Goal: Task Accomplishment & Management: Manage account settings

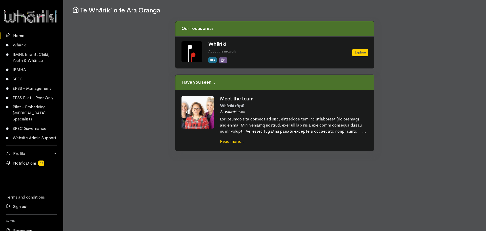
click at [23, 168] on link "Notifications" at bounding box center [31, 162] width 63 height 9
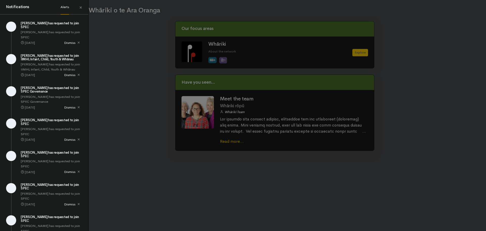
click at [142, 29] on div "Notifications Alerts × [PERSON_NAME] has requested to join SPEC [DATE] Dismiss …" at bounding box center [243, 115] width 486 height 231
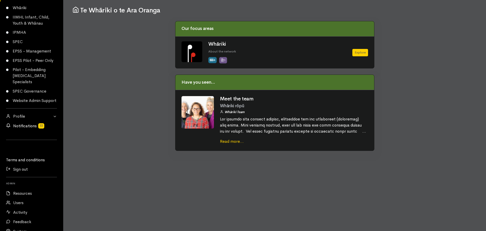
scroll to position [51, 0]
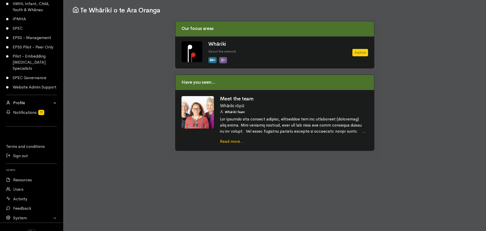
click at [18, 107] on link "Profile" at bounding box center [31, 102] width 63 height 9
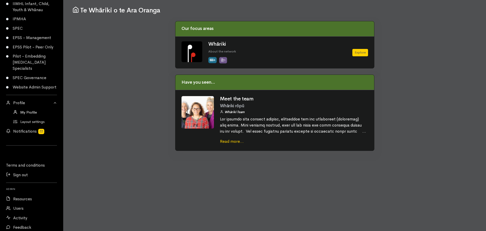
click at [23, 117] on link "My Profile" at bounding box center [31, 112] width 63 height 9
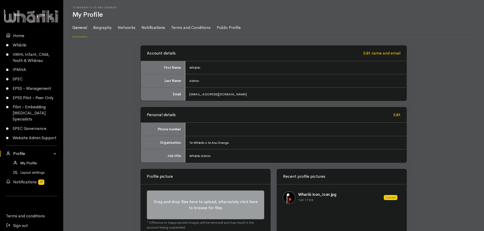
click at [153, 27] on link "Notifications" at bounding box center [154, 27] width 24 height 18
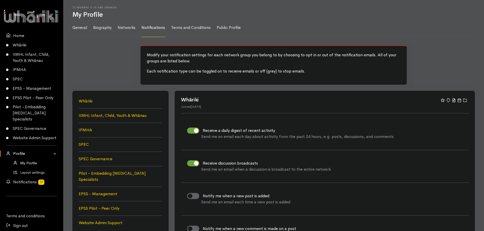
scroll to position [25, 0]
